Goal: Use online tool/utility: Use online tool/utility

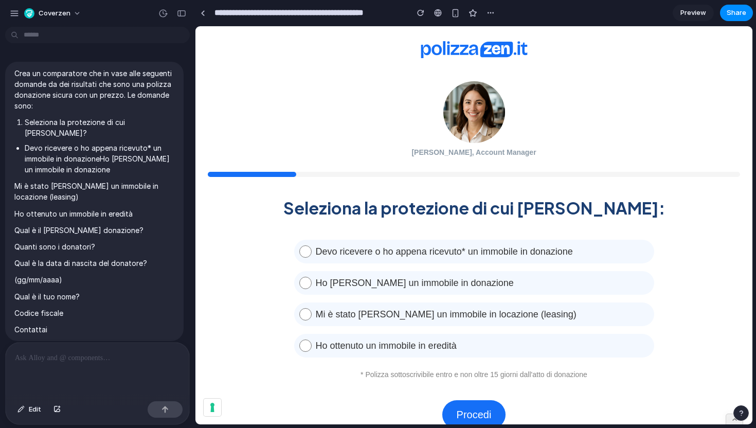
scroll to position [945, 0]
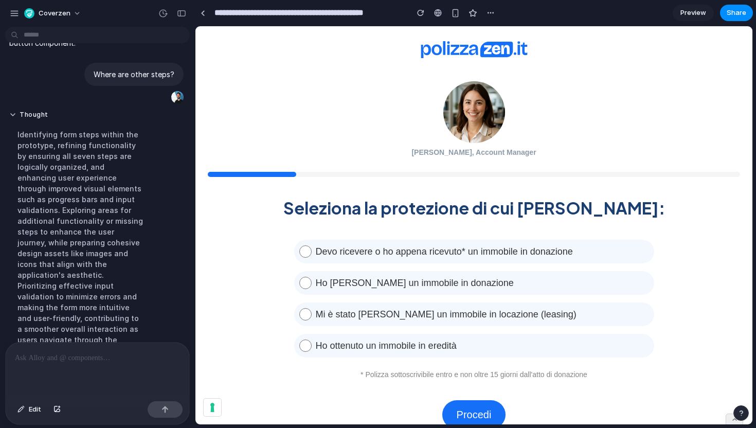
click at [358, 256] on span "Devo ricevere o ho appena ricevuto* un immobile in donazione" at bounding box center [478, 251] width 333 height 15
click at [469, 408] on link "Procedi" at bounding box center [474, 414] width 64 height 29
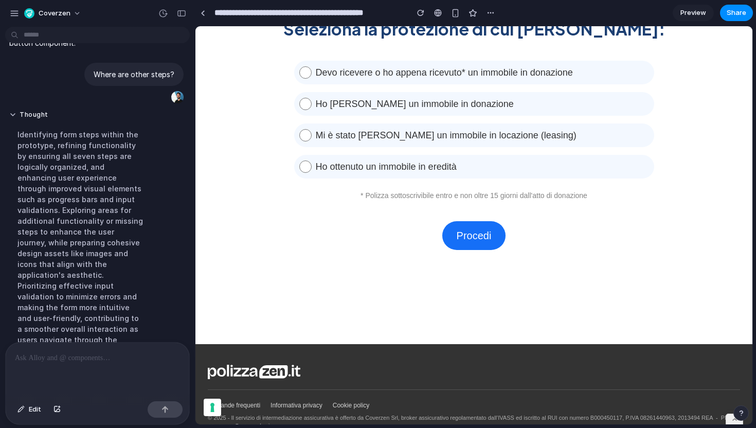
scroll to position [212, 0]
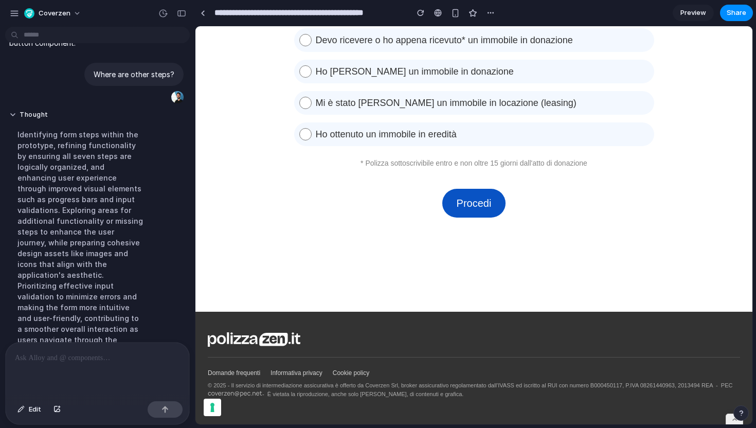
click at [474, 194] on link "Procedi" at bounding box center [474, 203] width 64 height 29
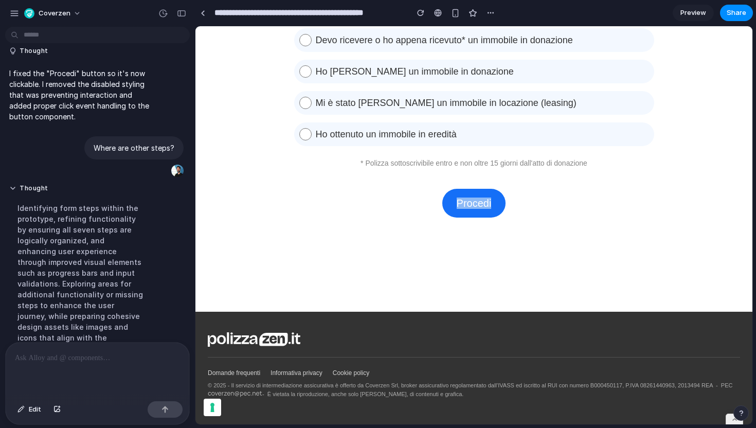
scroll to position [945, 0]
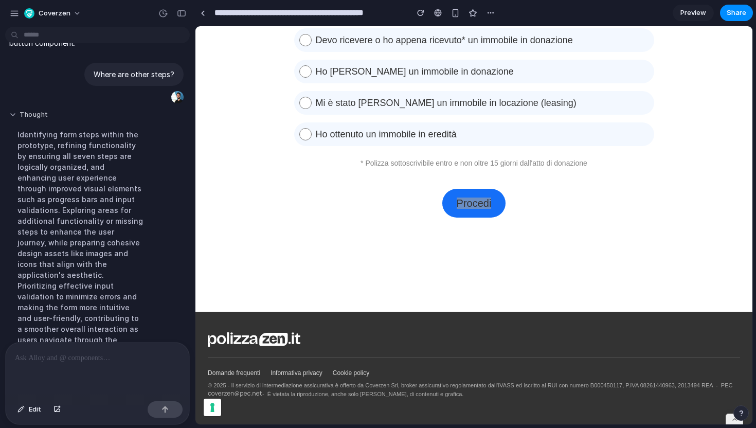
click at [14, 111] on button "Thought" at bounding box center [80, 115] width 143 height 9
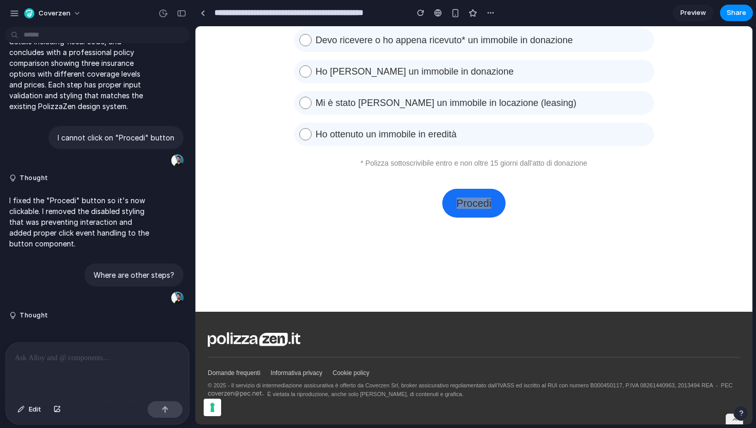
scroll to position [724, 0]
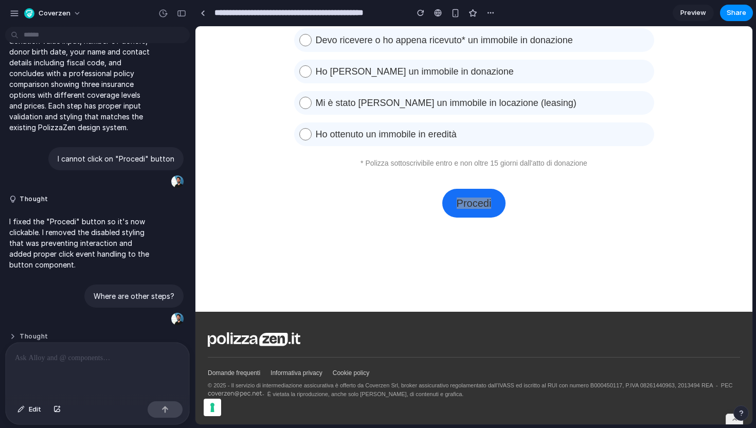
click at [28, 332] on button "Thought" at bounding box center [80, 336] width 143 height 9
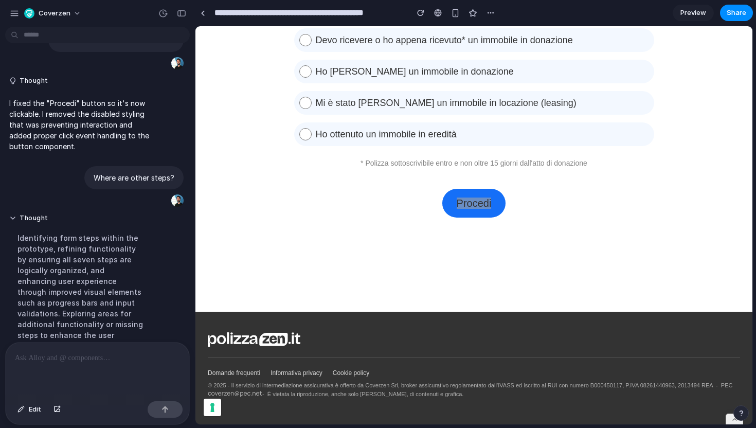
scroll to position [945, 0]
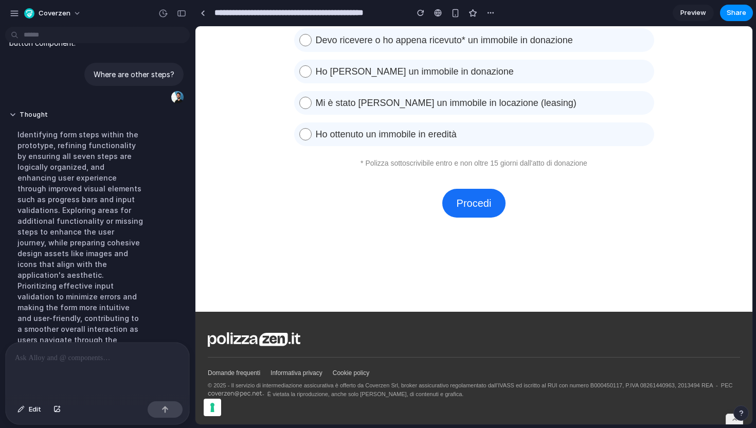
click at [298, 210] on div "Seleziona la protezione di cui [PERSON_NAME]: Devo ricevere o ho appena ricevut…" at bounding box center [474, 88] width 532 height 257
click at [74, 364] on div at bounding box center [98, 370] width 184 height 55
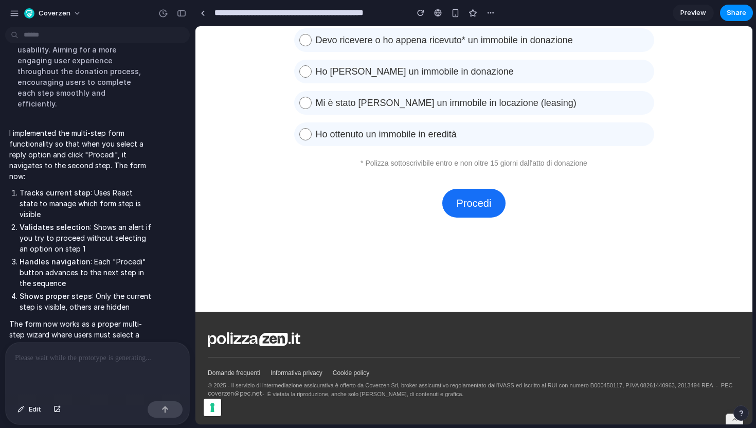
scroll to position [1527, 0]
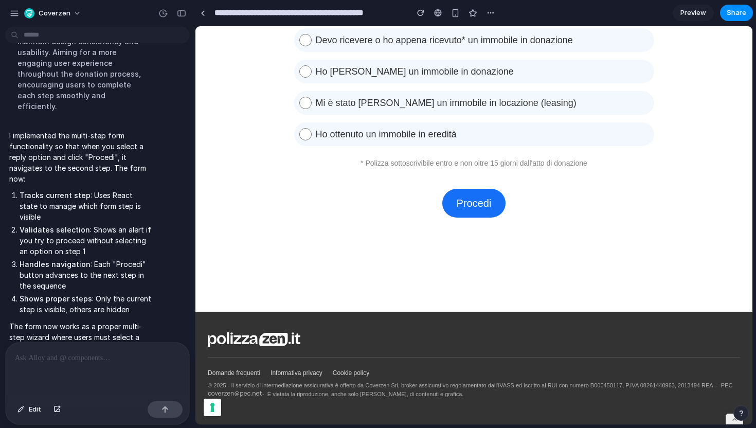
click at [124, 341] on div "Crea un comparatore che in vase alle seguenti domande da dei risultati che sono…" at bounding box center [94, 186] width 189 height 311
click at [113, 349] on div at bounding box center [98, 370] width 184 height 55
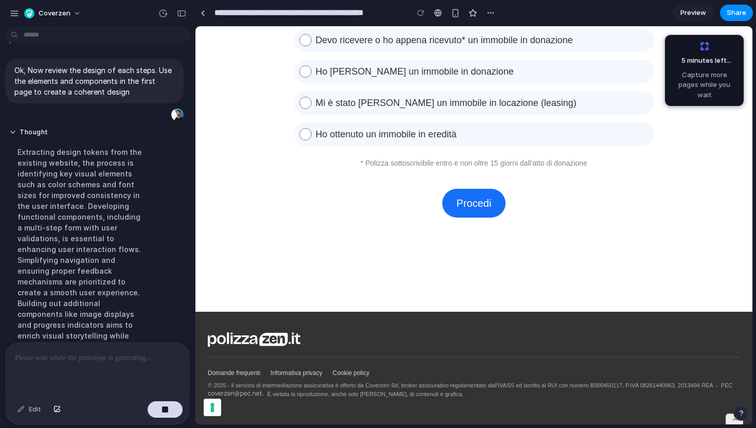
scroll to position [1664, 0]
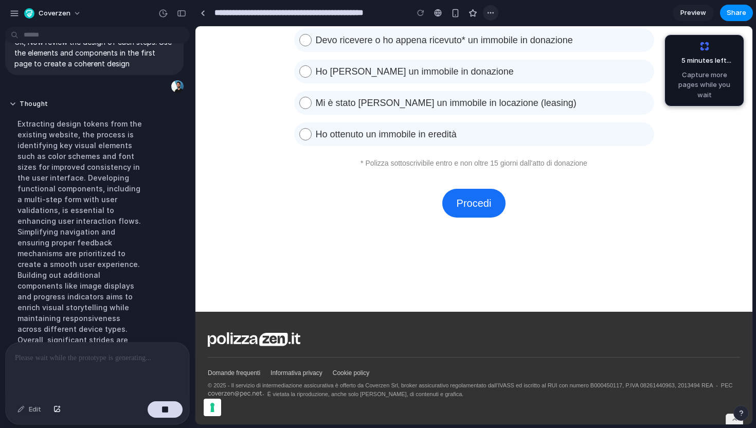
click at [490, 14] on div "button" at bounding box center [491, 13] width 8 height 8
click at [445, 46] on div "Duplicate Delete" at bounding box center [378, 214] width 756 height 428
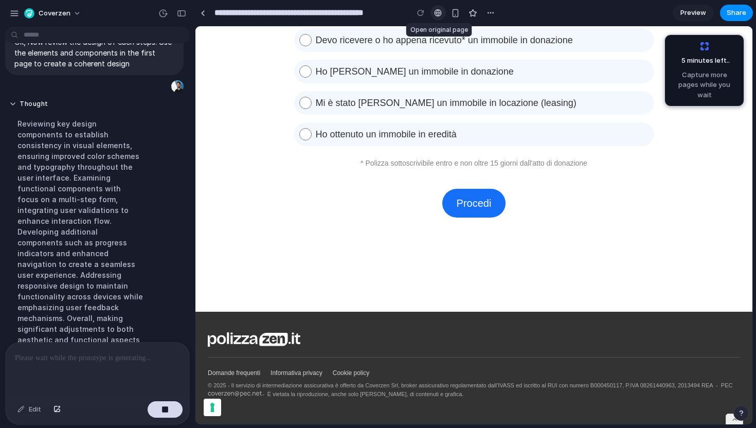
click at [435, 15] on div at bounding box center [438, 13] width 8 height 8
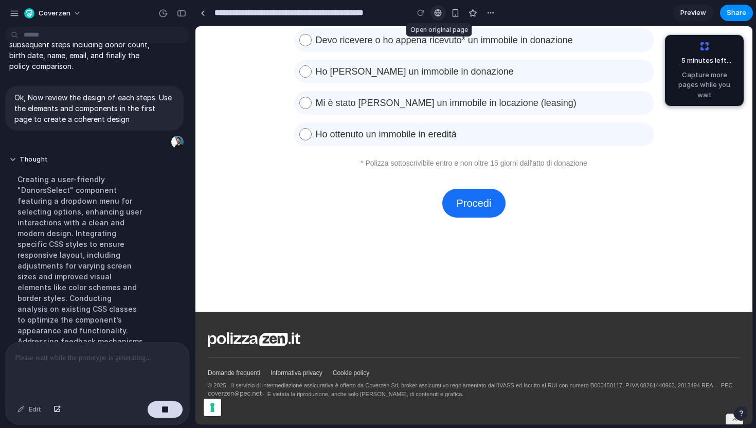
scroll to position [1643, 0]
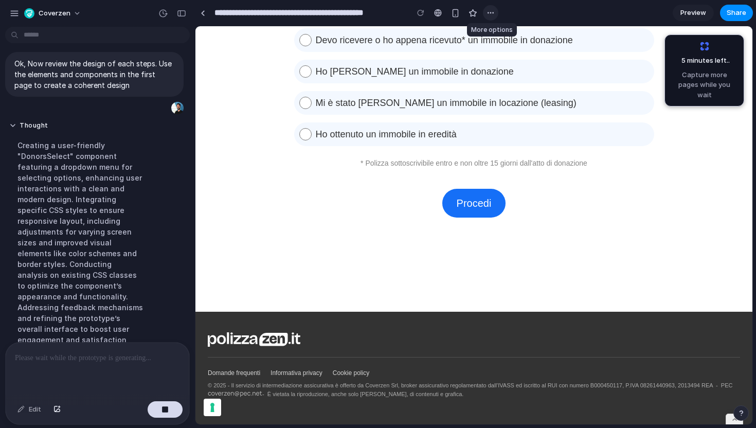
click at [494, 10] on button "button" at bounding box center [490, 12] width 15 height 15
click at [549, 7] on div "Duplicate Delete" at bounding box center [378, 214] width 756 height 428
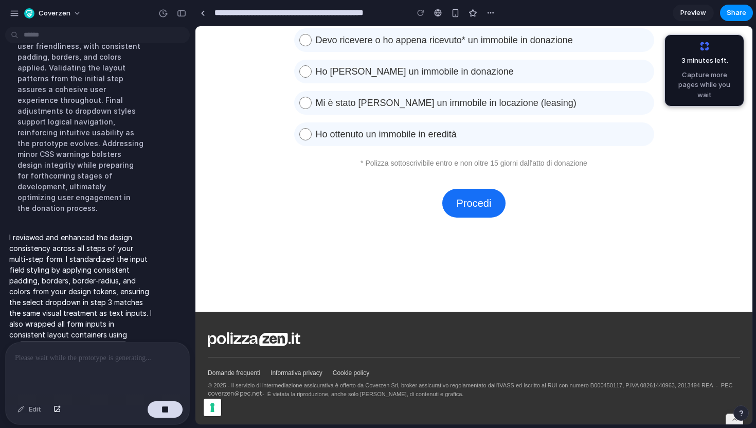
scroll to position [1795, 0]
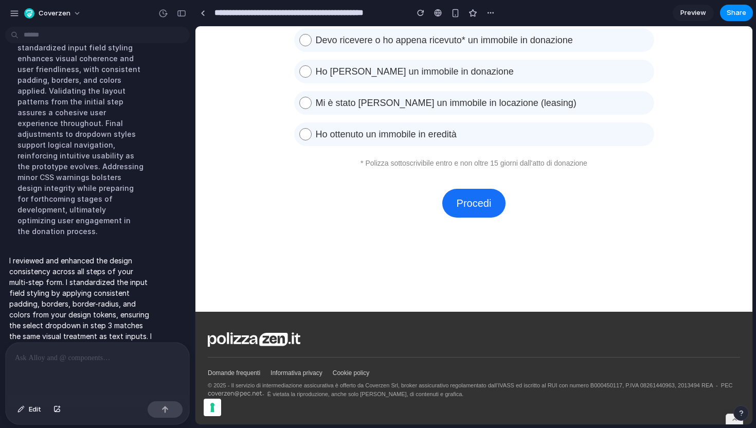
click at [69, 360] on p at bounding box center [97, 358] width 165 height 12
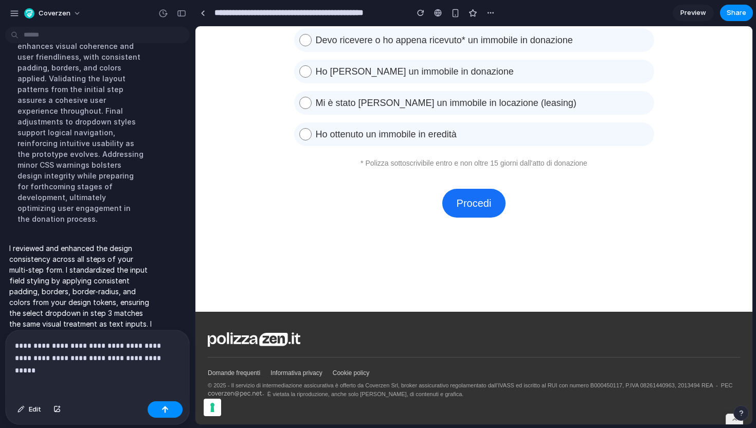
click at [91, 364] on div "**********" at bounding box center [98, 363] width 184 height 67
click at [91, 357] on p "**********" at bounding box center [97, 351] width 165 height 25
click at [157, 409] on button "button" at bounding box center [165, 409] width 35 height 16
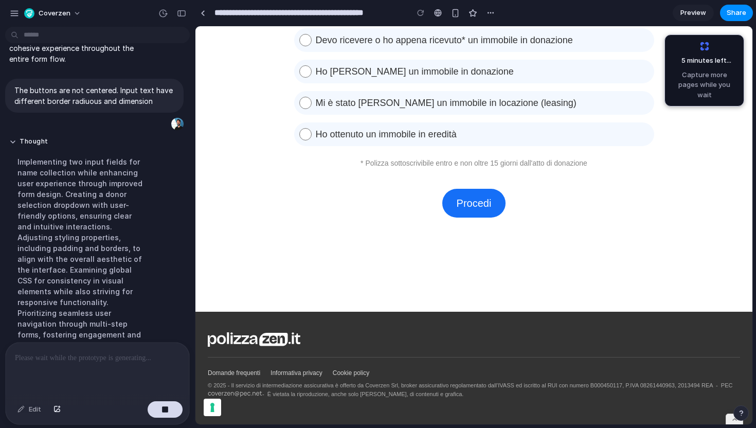
scroll to position [1889, 0]
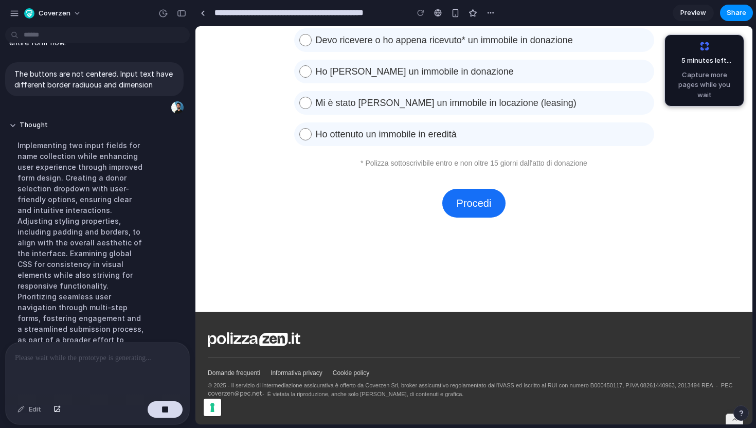
click at [52, 376] on div at bounding box center [98, 370] width 184 height 55
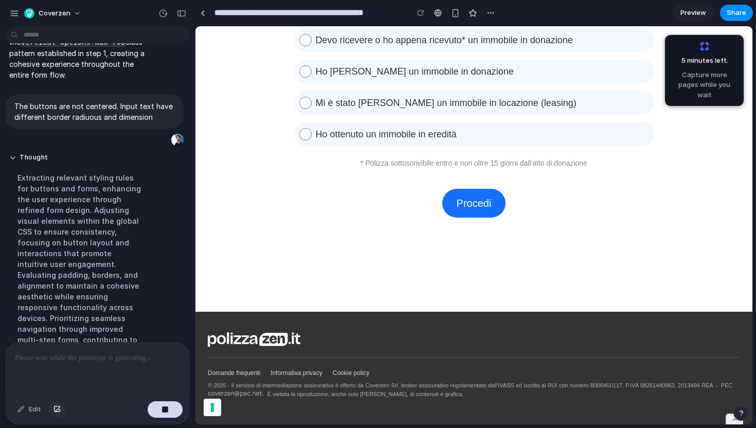
click at [53, 409] on div "button" at bounding box center [56, 409] width 7 height 6
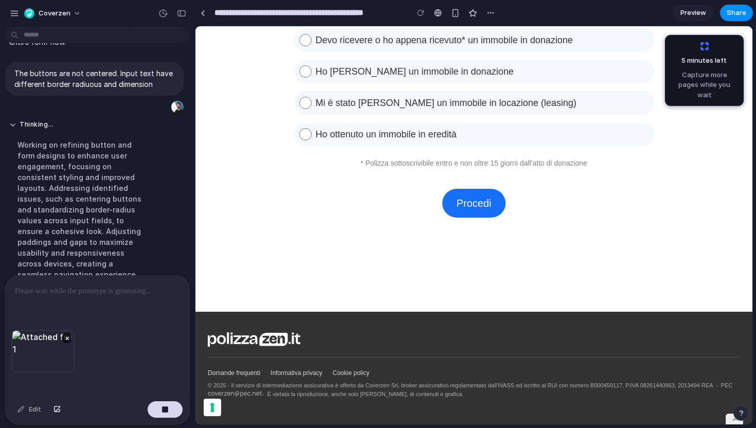
click at [69, 309] on div at bounding box center [98, 303] width 184 height 55
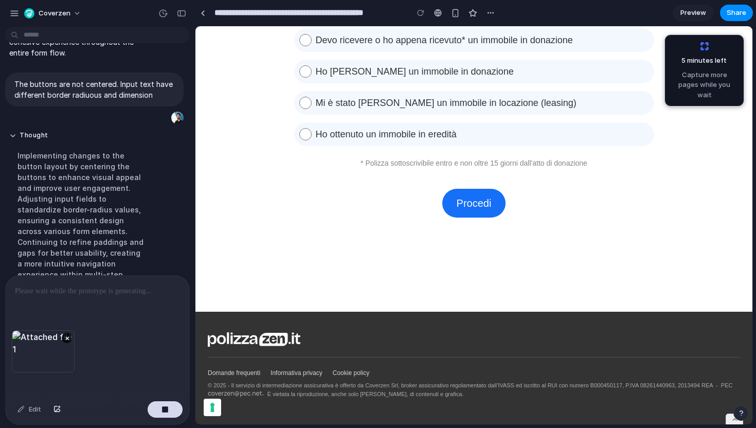
scroll to position [1923, 0]
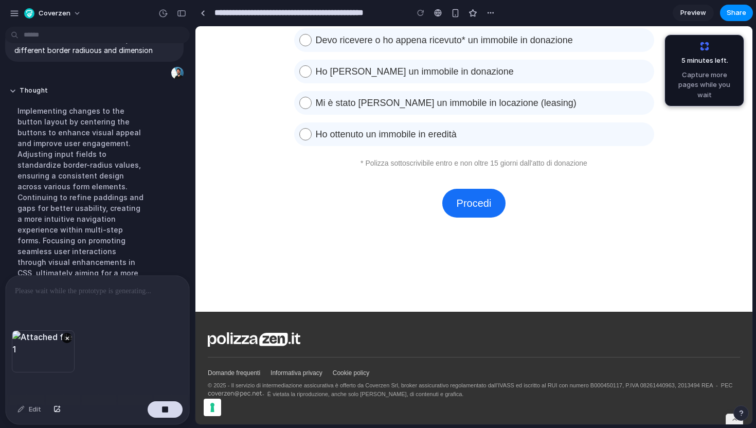
click at [112, 308] on div at bounding box center [98, 303] width 184 height 55
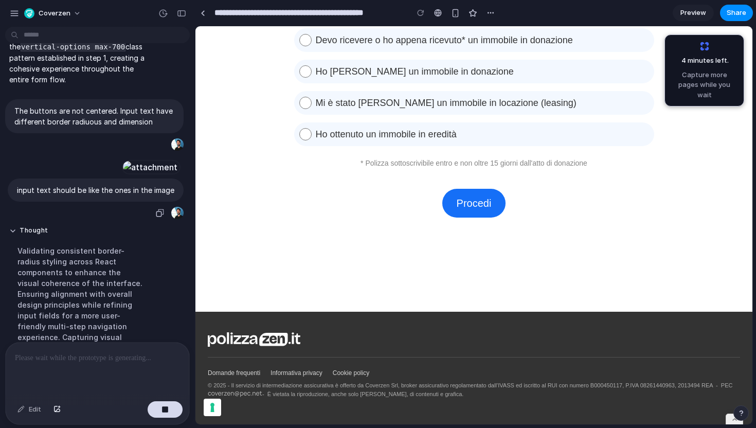
scroll to position [2033, 0]
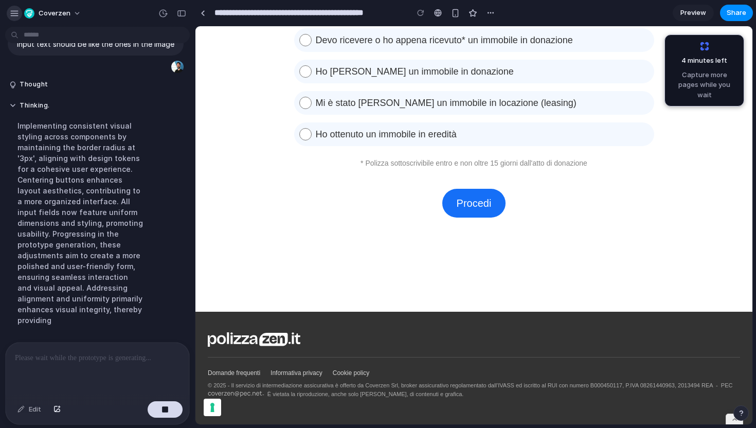
click at [20, 16] on button "button" at bounding box center [14, 13] width 15 height 15
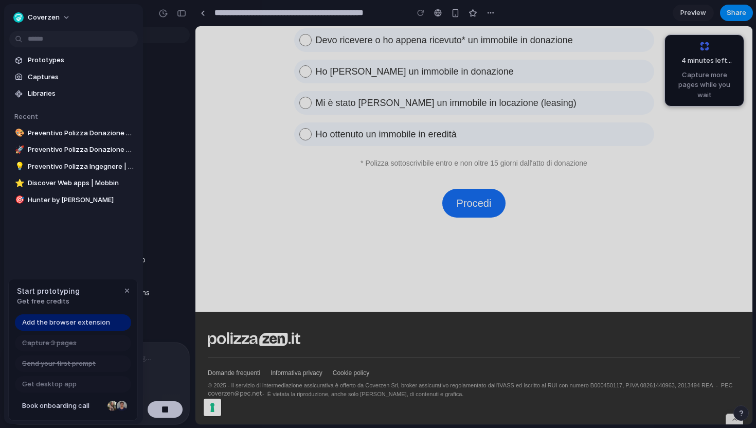
scroll to position [2131, 0]
click at [62, 105] on div "Open in new tab" at bounding box center [89, 109] width 65 height 10
click at [167, 261] on div "Open in new tab Copy link" at bounding box center [378, 214] width 756 height 428
click at [174, 12] on div at bounding box center [378, 214] width 756 height 428
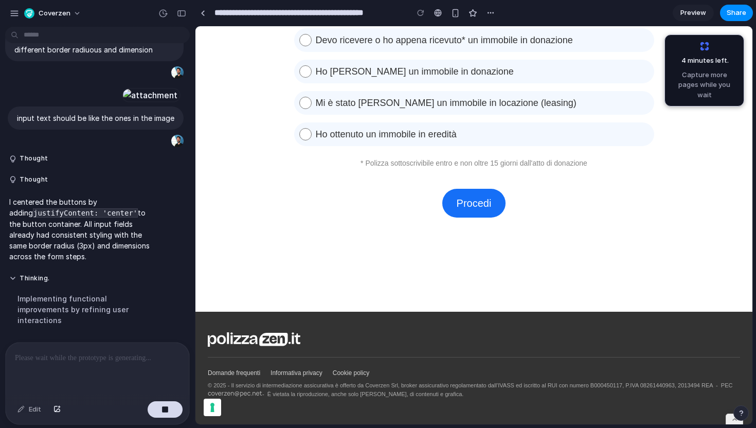
click at [174, 12] on button "button" at bounding box center [181, 13] width 16 height 16
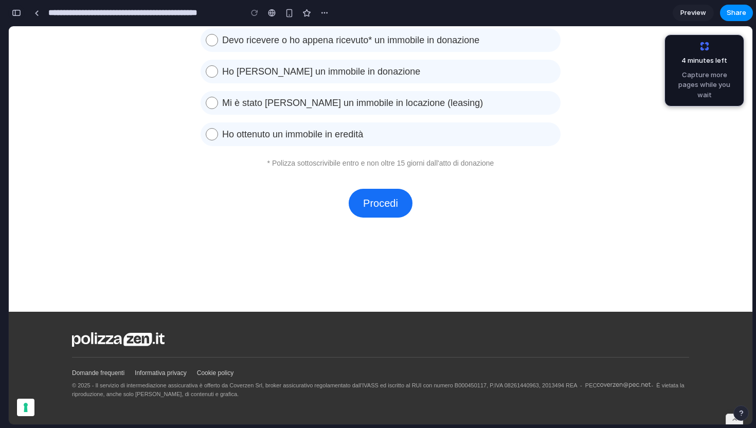
click at [17, 10] on div "button" at bounding box center [16, 12] width 9 height 7
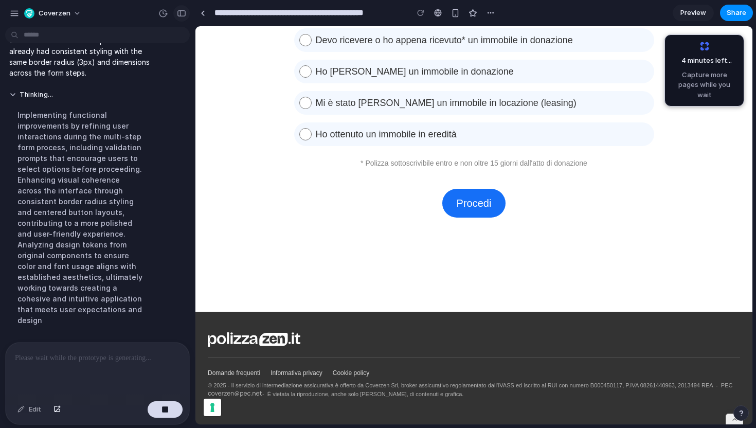
scroll to position [2152, 0]
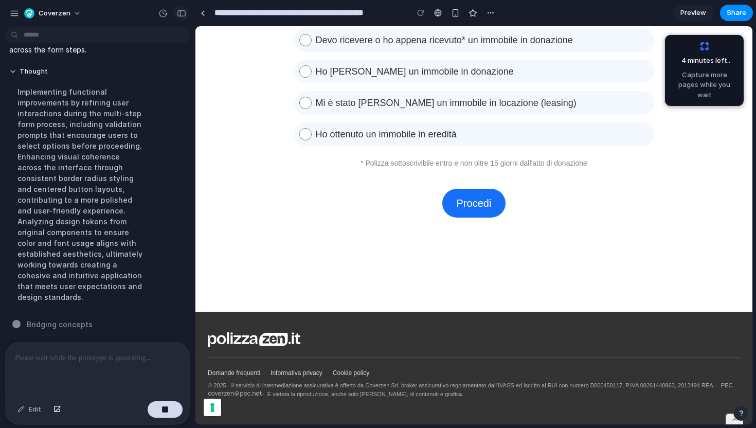
click at [181, 15] on div "button" at bounding box center [181, 13] width 9 height 7
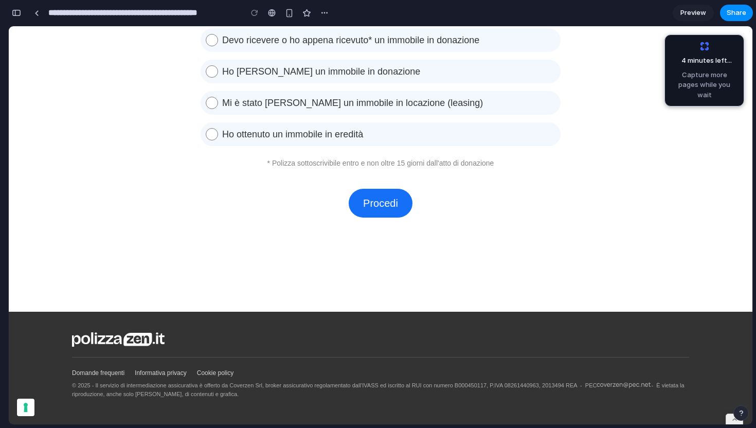
click at [16, 14] on div "button" at bounding box center [16, 12] width 9 height 7
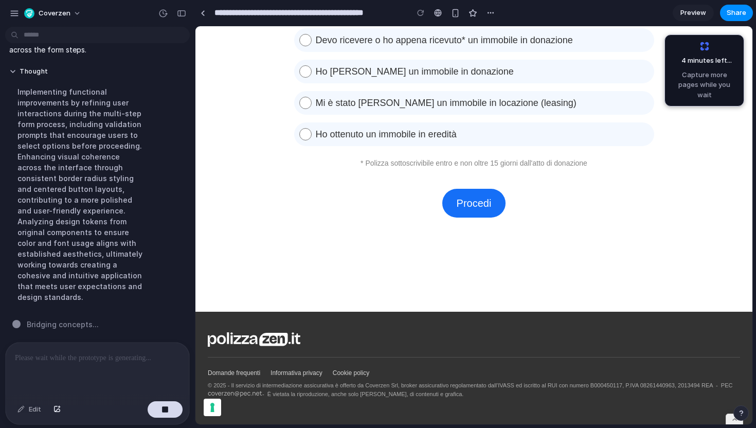
scroll to position [2152, 0]
click at [181, 11] on div "button" at bounding box center [181, 13] width 9 height 7
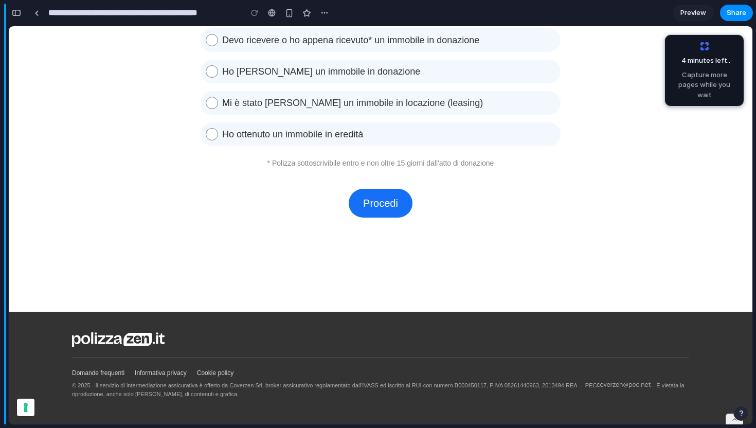
scroll to position [3479, 0]
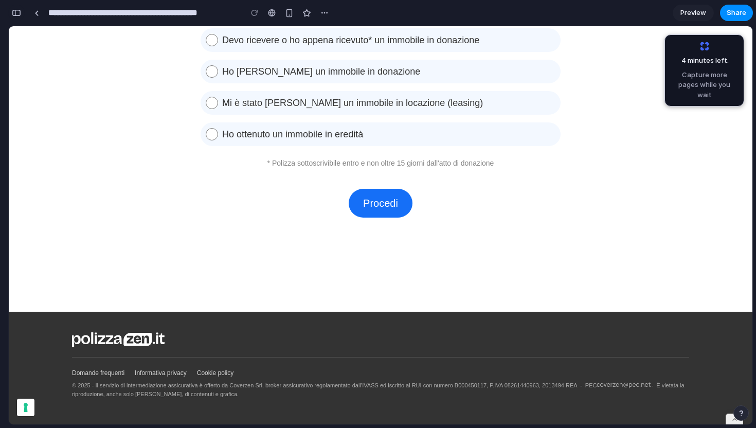
click at [14, 15] on div "button" at bounding box center [16, 12] width 9 height 7
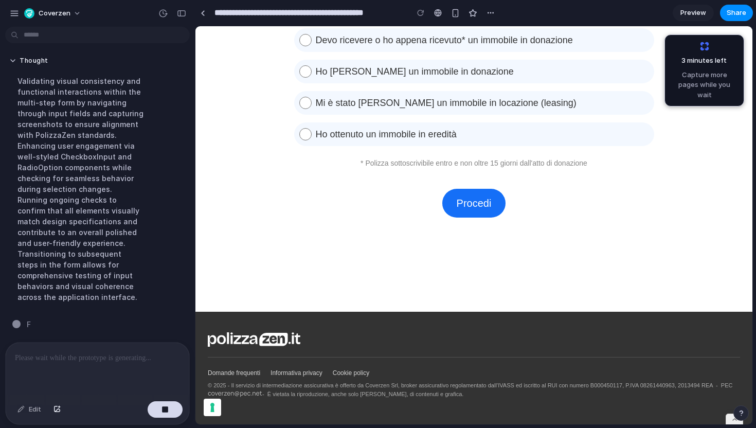
scroll to position [2163, 0]
